Goal: Information Seeking & Learning: Learn about a topic

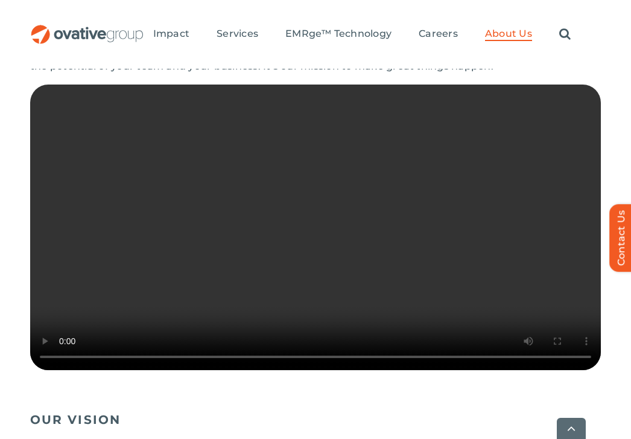
scroll to position [311, 0]
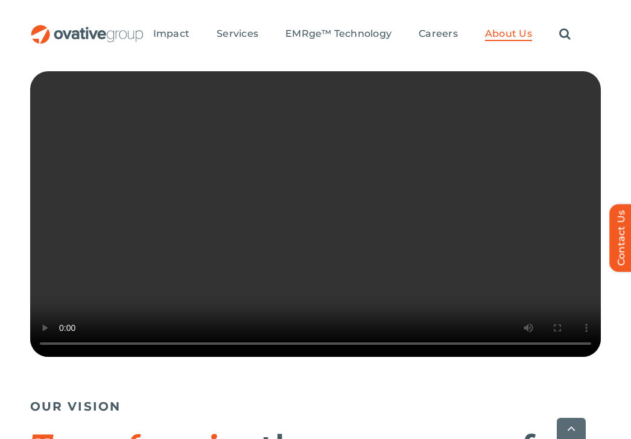
click at [261, 272] on video "Sorry, your browser doesn't support embedded videos." at bounding box center [315, 213] width 571 height 285
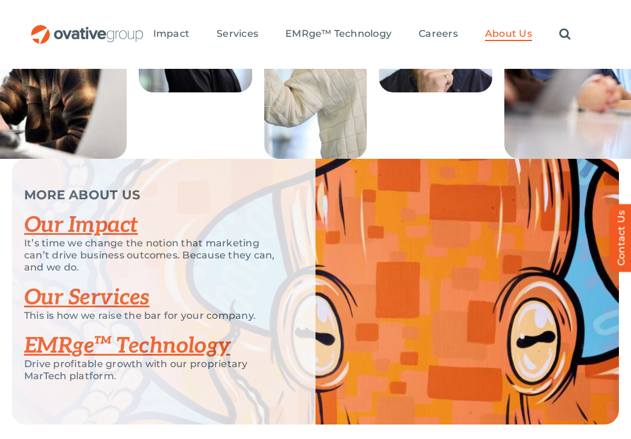
scroll to position [2551, 0]
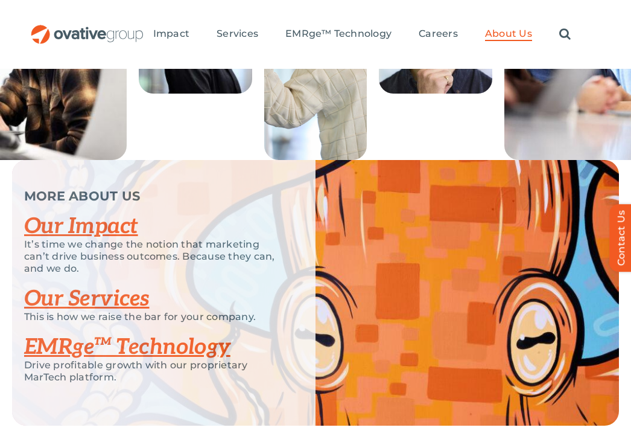
click at [106, 240] on link "Our Impact" at bounding box center [81, 226] width 114 height 27
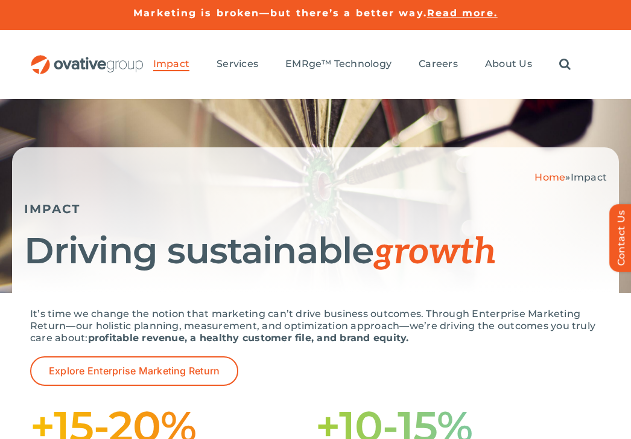
click at [90, 63] on img "OG_Full_horizontal_RGB" at bounding box center [87, 64] width 114 height 19
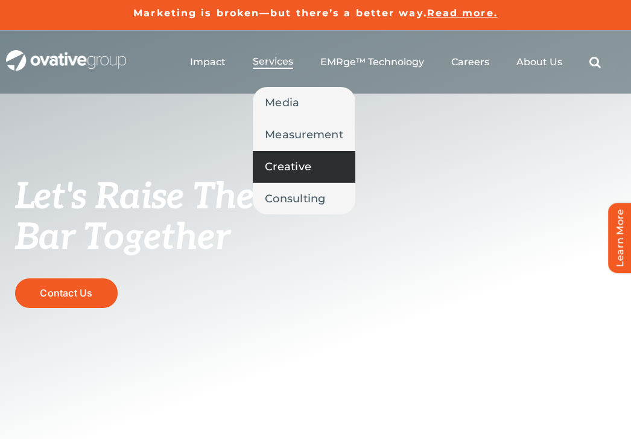
click at [290, 166] on span "Creative" at bounding box center [288, 166] width 46 height 17
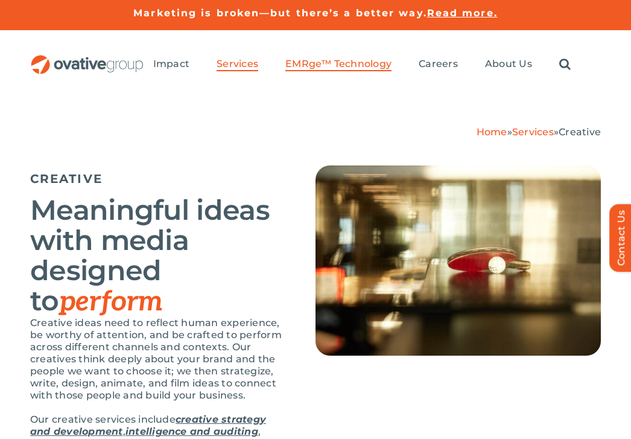
click at [318, 65] on span "EMRge™ Technology" at bounding box center [338, 64] width 106 height 12
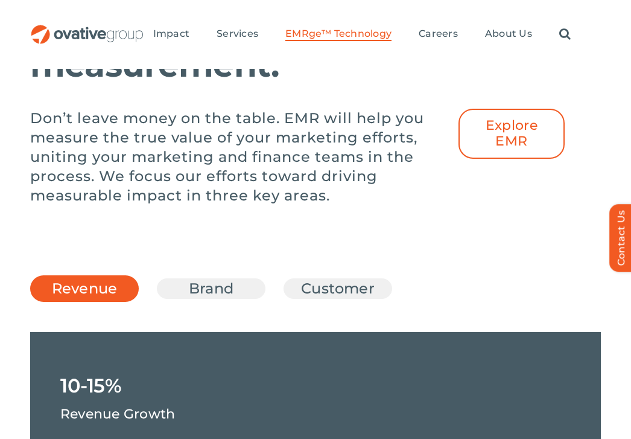
scroll to position [1927, 0]
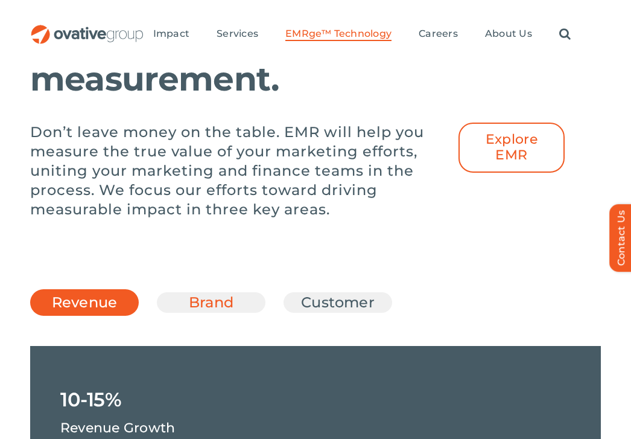
click at [215, 313] on link "Brand" at bounding box center [211, 302] width 78 height 21
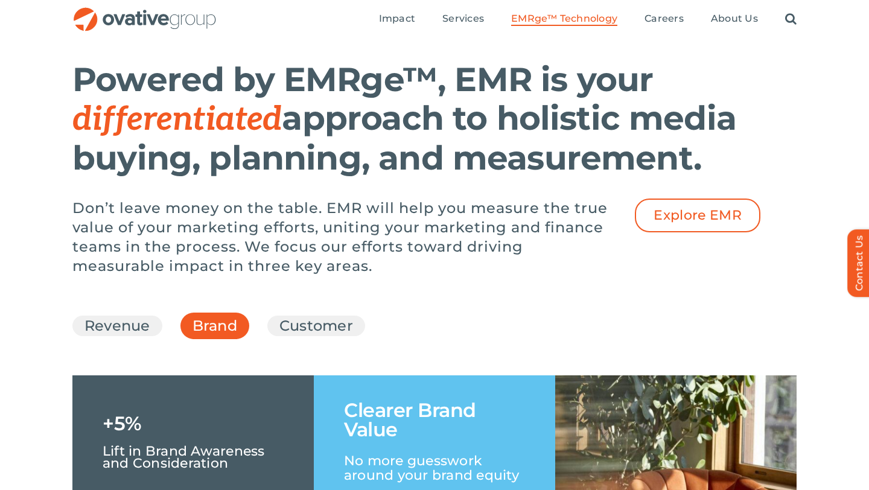
scroll to position [1564, 0]
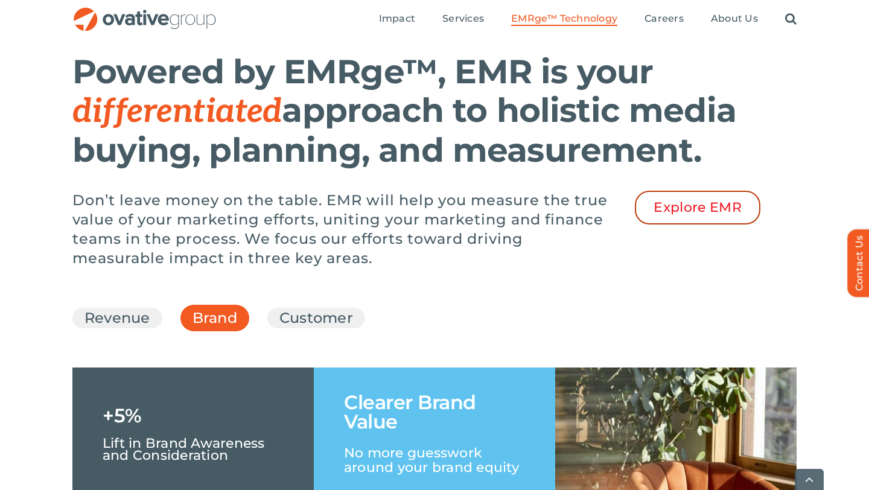
click at [631, 215] on span "Explore EMR" at bounding box center [698, 208] width 88 height 16
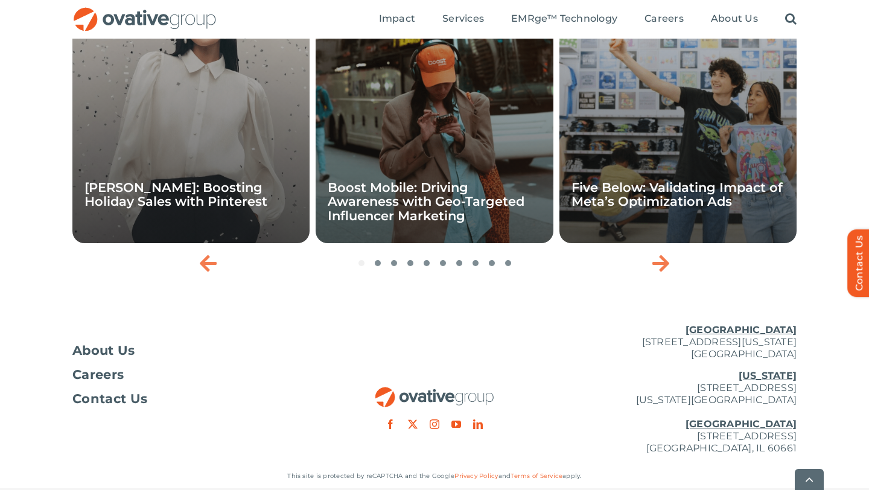
scroll to position [2147, 0]
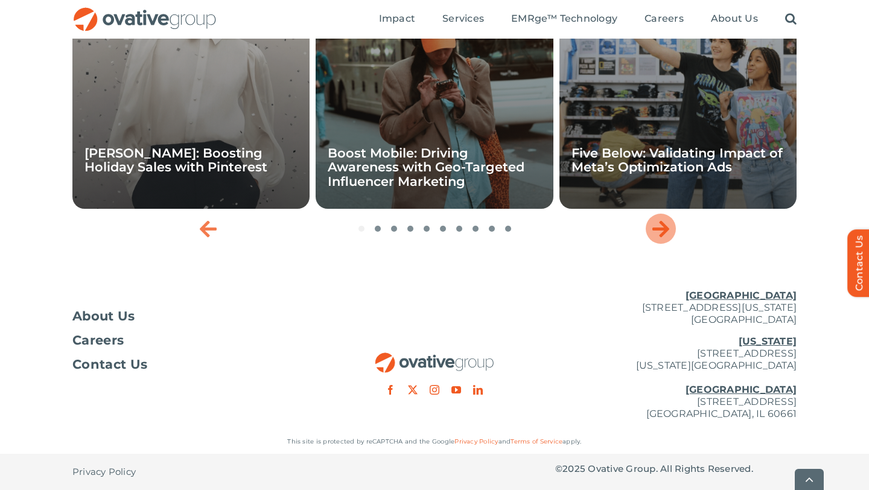
click at [665, 233] on icon "Next slide" at bounding box center [660, 228] width 17 height 19
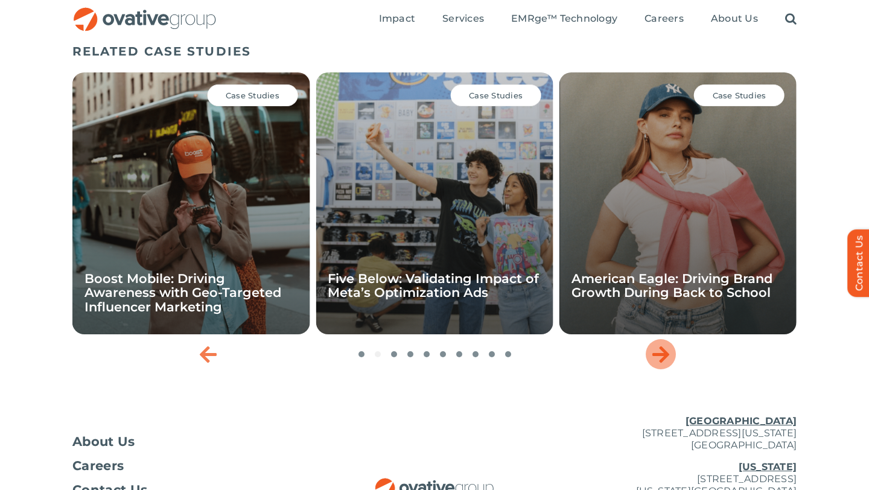
scroll to position [2001, 0]
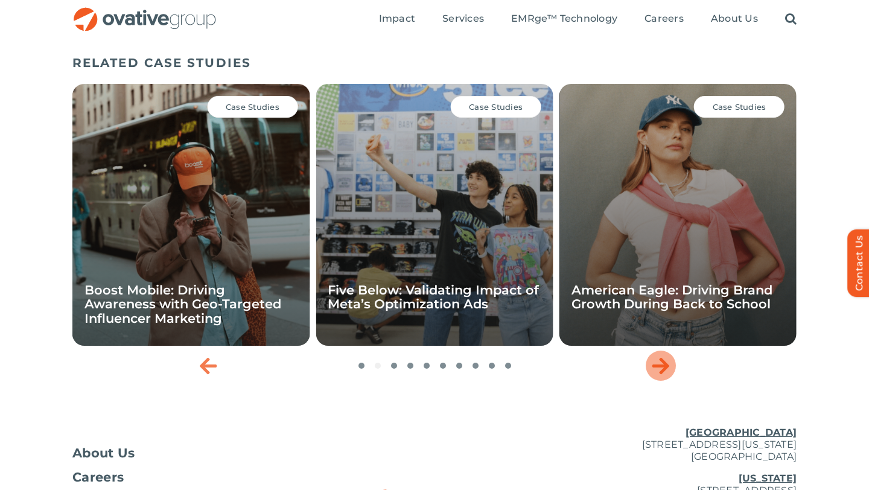
click at [658, 370] on icon "Next slide" at bounding box center [660, 365] width 17 height 19
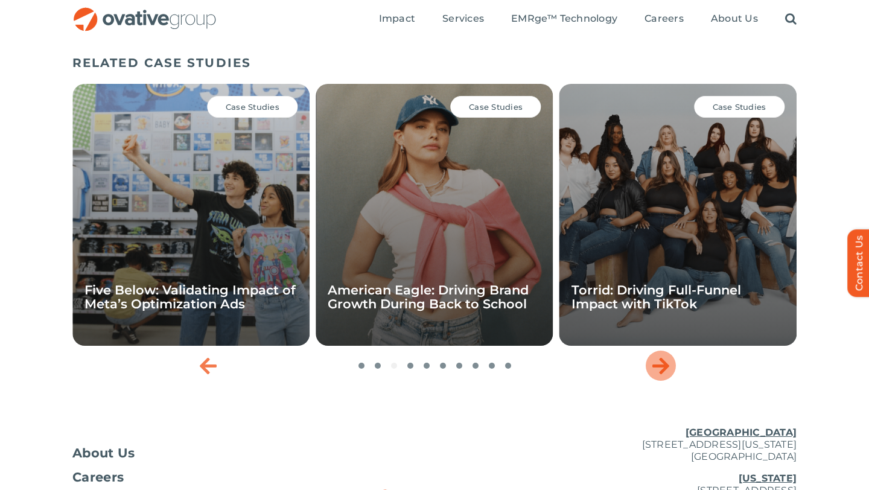
click at [658, 370] on icon "Next slide" at bounding box center [660, 365] width 17 height 19
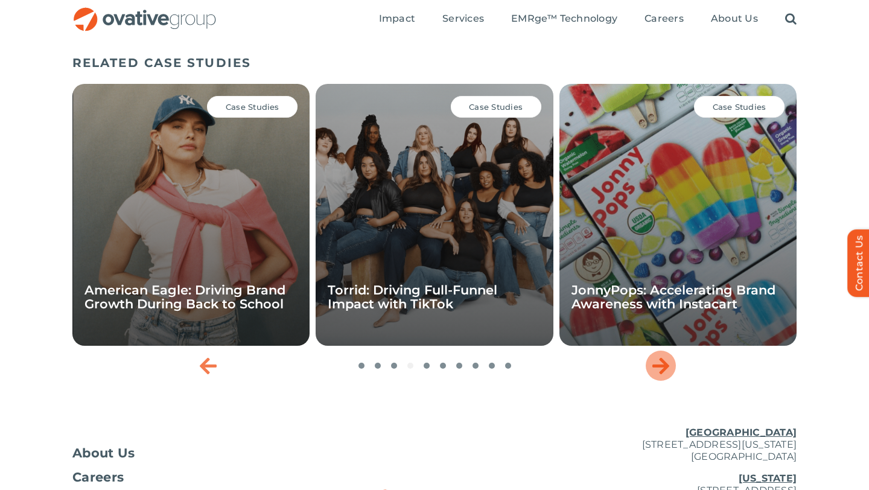
click at [658, 370] on icon "Next slide" at bounding box center [660, 365] width 17 height 19
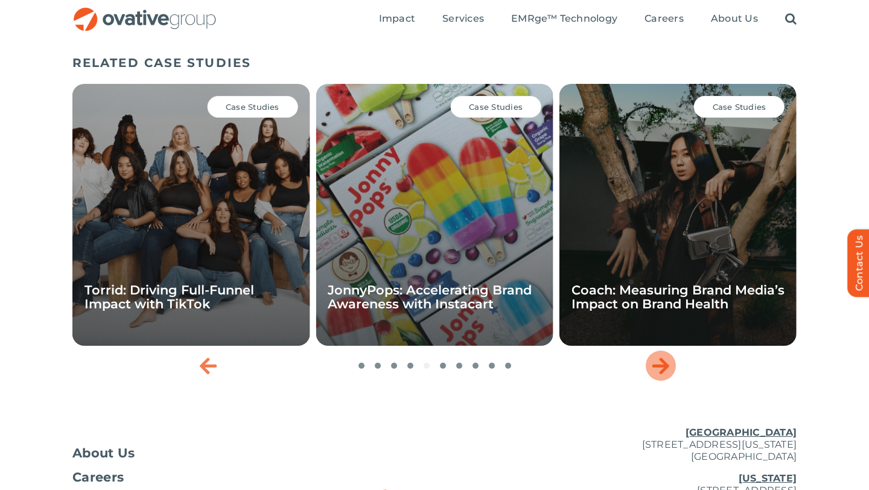
click at [658, 370] on icon "Next slide" at bounding box center [660, 365] width 17 height 19
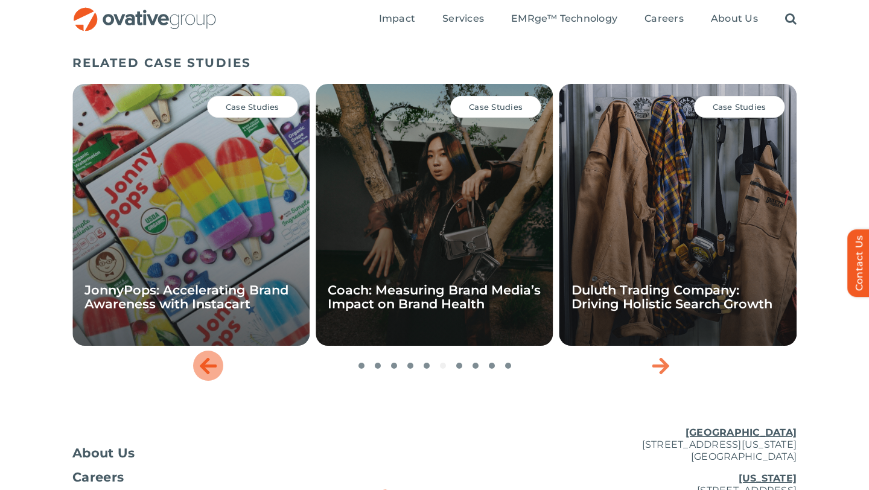
click at [214, 372] on icon "Previous slide" at bounding box center [208, 365] width 17 height 19
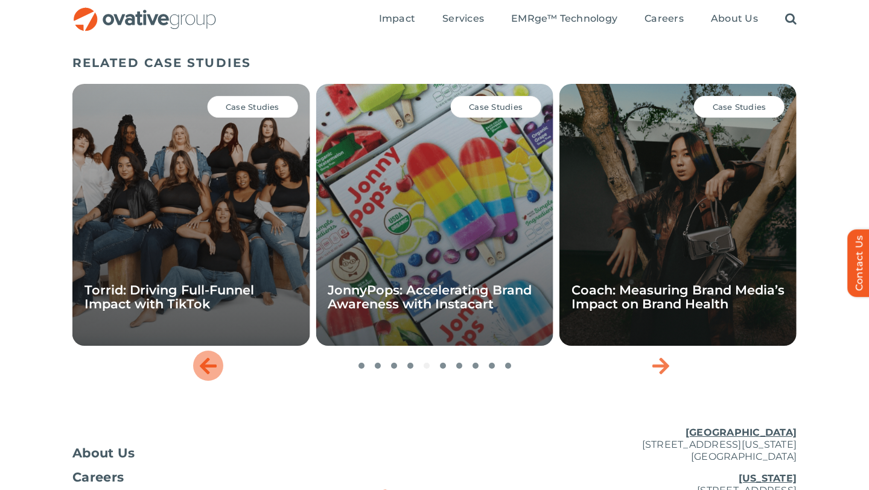
click at [214, 372] on icon "Previous slide" at bounding box center [208, 365] width 17 height 19
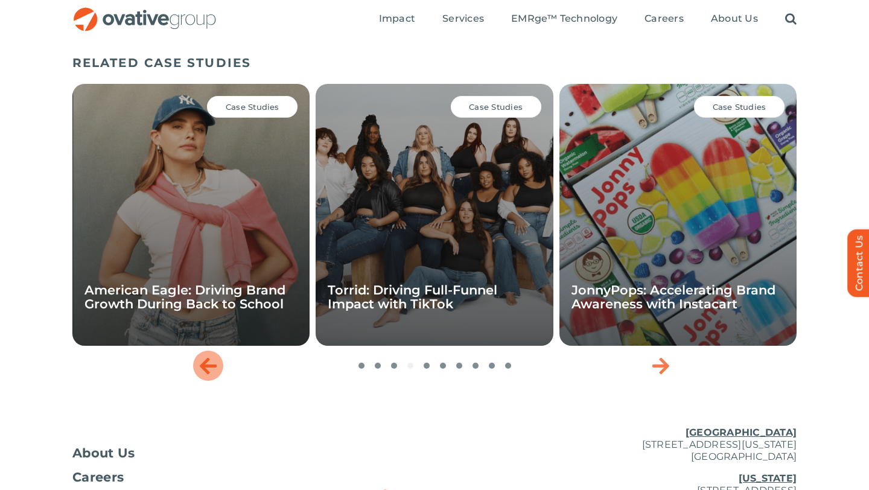
click at [218, 378] on div "Previous slide" at bounding box center [208, 366] width 30 height 30
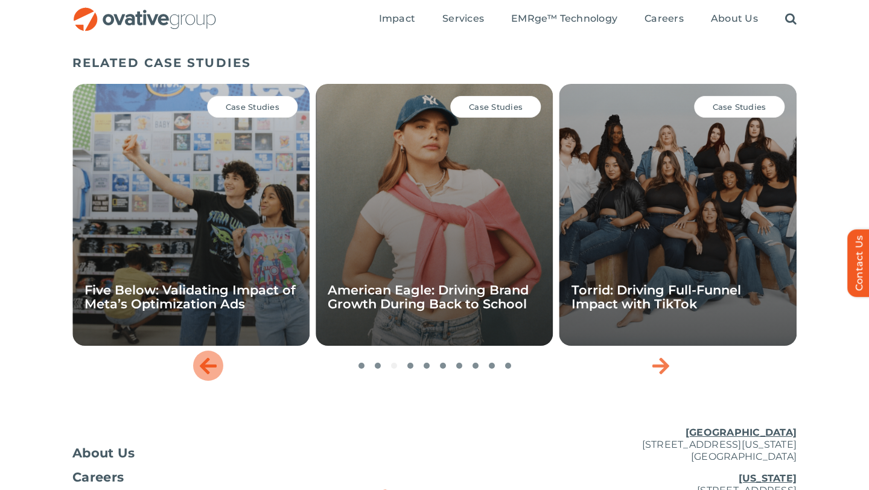
click at [208, 368] on icon "Previous slide" at bounding box center [208, 365] width 17 height 19
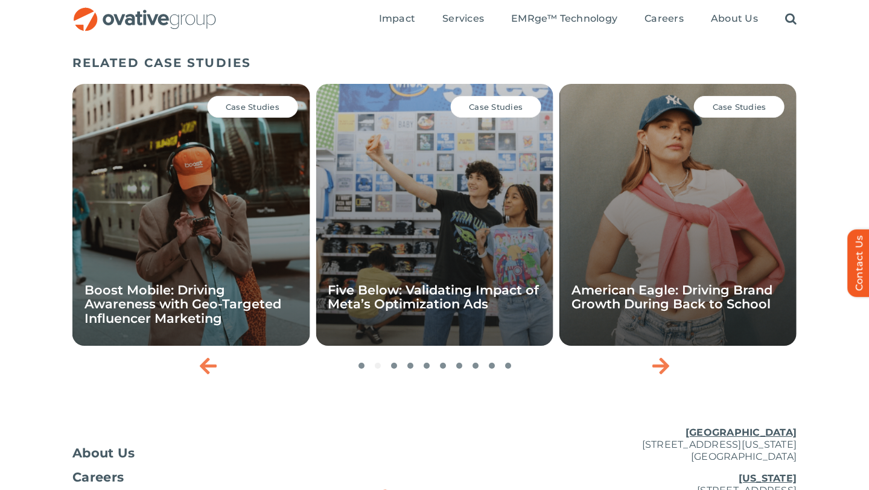
click at [264, 145] on div "Case Studies Boost Mobile: Driving Awareness with Geo-Targeted Influencer Marke…" at bounding box center [190, 215] width 237 height 262
click at [270, 112] on span "Case Studies" at bounding box center [253, 107] width 54 height 10
click at [241, 214] on div "Case Studies Boost Mobile: Driving Awareness with Geo-Targeted Influencer Marke…" at bounding box center [190, 215] width 237 height 262
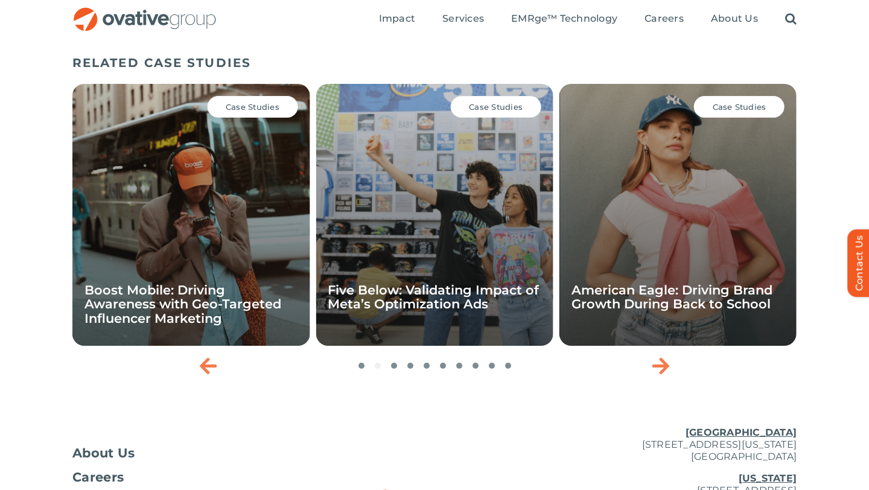
click at [241, 214] on div "Case Studies Boost Mobile: Driving Awareness with Geo-Targeted Influencer Marke…" at bounding box center [190, 215] width 237 height 262
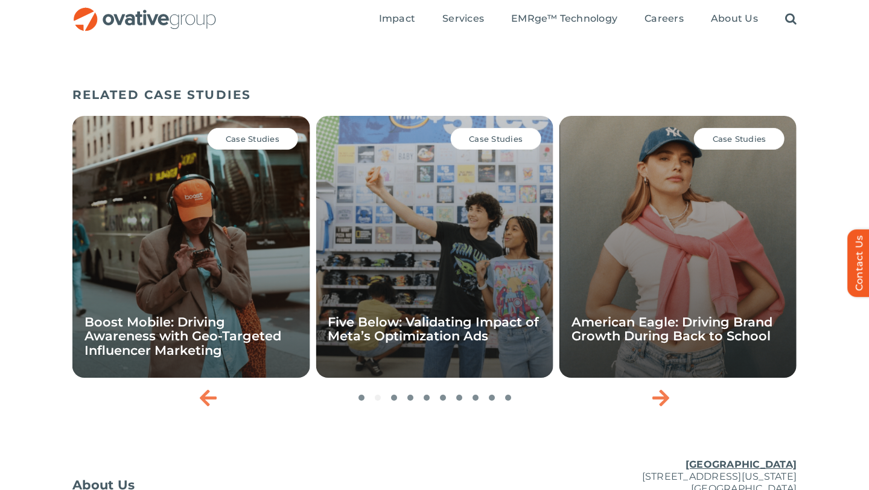
scroll to position [1928, 0]
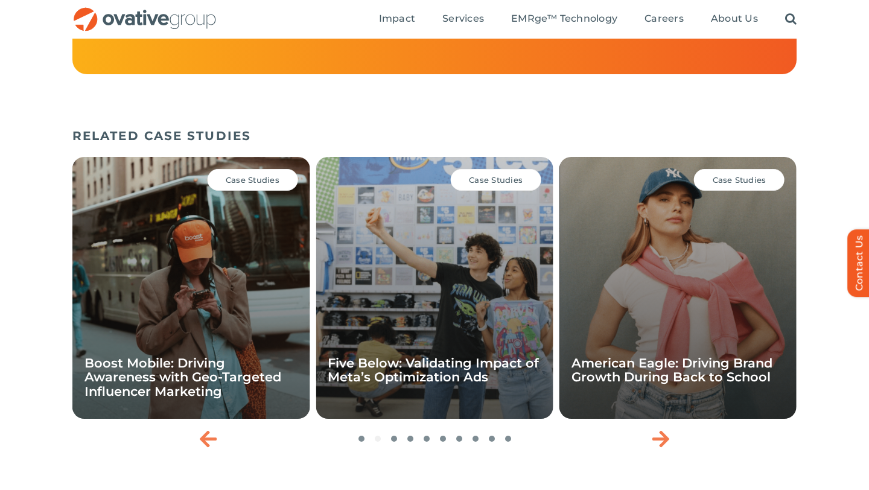
click at [231, 256] on div "Case Studies Boost Mobile: Driving Awareness with Geo-Targeted Influencer Marke…" at bounding box center [190, 288] width 237 height 262
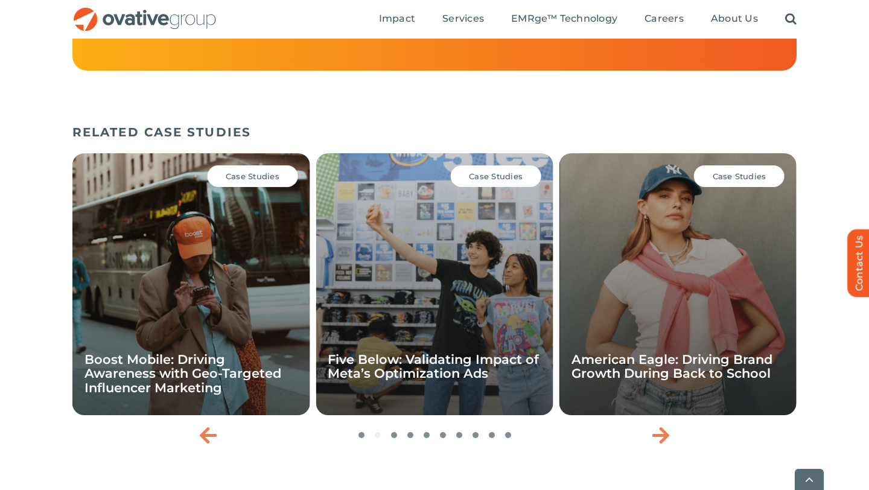
click at [223, 272] on div "Case Studies Boost Mobile: Driving Awareness with Geo-Targeted Influencer Marke…" at bounding box center [190, 284] width 237 height 262
click at [239, 324] on div "Case Studies Boost Mobile: Driving Awareness with Geo-Targeted Influencer Marke…" at bounding box center [190, 284] width 237 height 262
click at [239, 321] on div "Case Studies Boost Mobile: Driving Awareness with Geo-Targeted Influencer Marke…" at bounding box center [190, 284] width 237 height 262
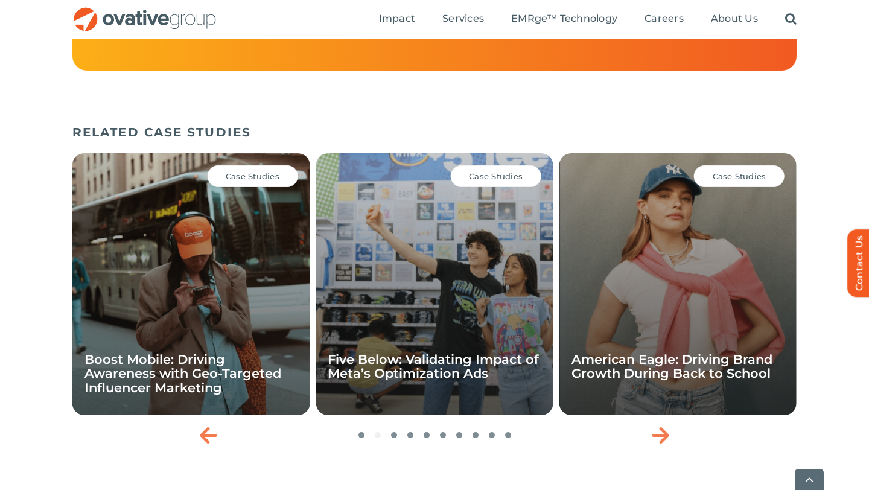
click at [239, 321] on div "Case Studies Boost Mobile: Driving Awareness with Geo-Targeted Influencer Marke…" at bounding box center [190, 284] width 237 height 262
click at [462, 336] on div "Case Studies Five Below: Validating Impact of Meta’s Optimization Ads" at bounding box center [434, 284] width 237 height 262
click at [463, 337] on div "Case Studies Five Below: Validating Impact of Meta’s Optimization Ads" at bounding box center [434, 284] width 237 height 262
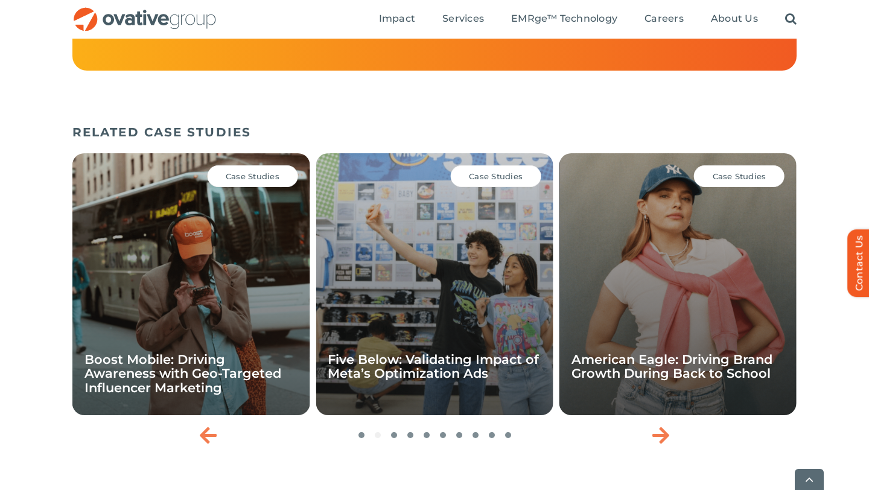
click at [684, 284] on div "Case Studies American Eagle: Driving Brand Growth During Back to School" at bounding box center [677, 284] width 237 height 262
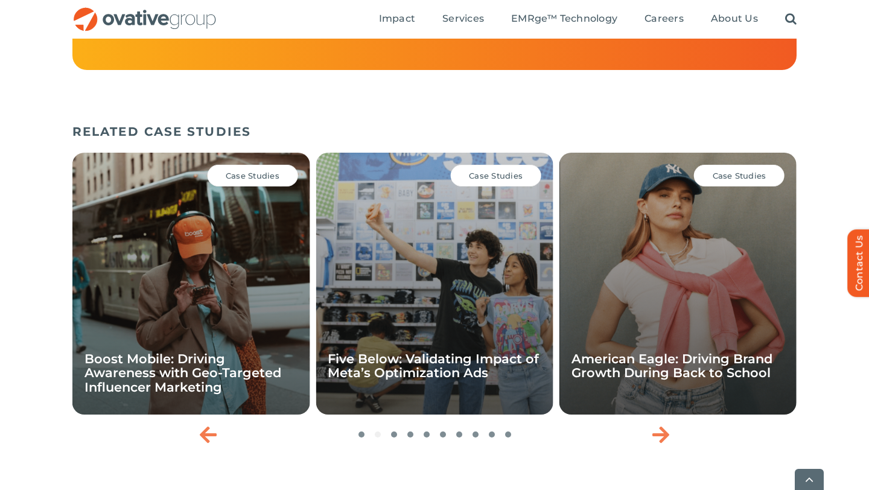
click at [721, 180] on span "Case Studies" at bounding box center [740, 176] width 54 height 10
click at [499, 197] on div "Case Studies Five Below: Validating Impact of Meta’s Optimization Ads" at bounding box center [434, 284] width 237 height 262
click at [547, 14] on span "EMRge™ Technology" at bounding box center [564, 19] width 106 height 12
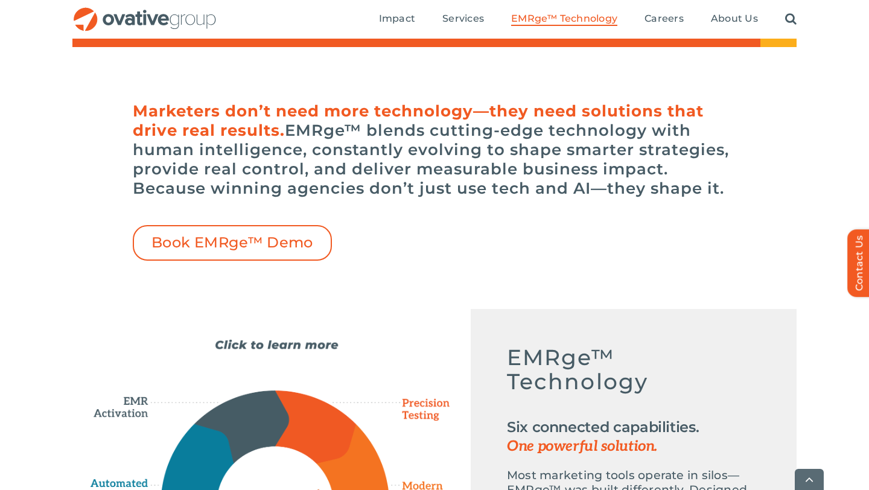
scroll to position [303, 0]
